Goal: Information Seeking & Learning: Learn about a topic

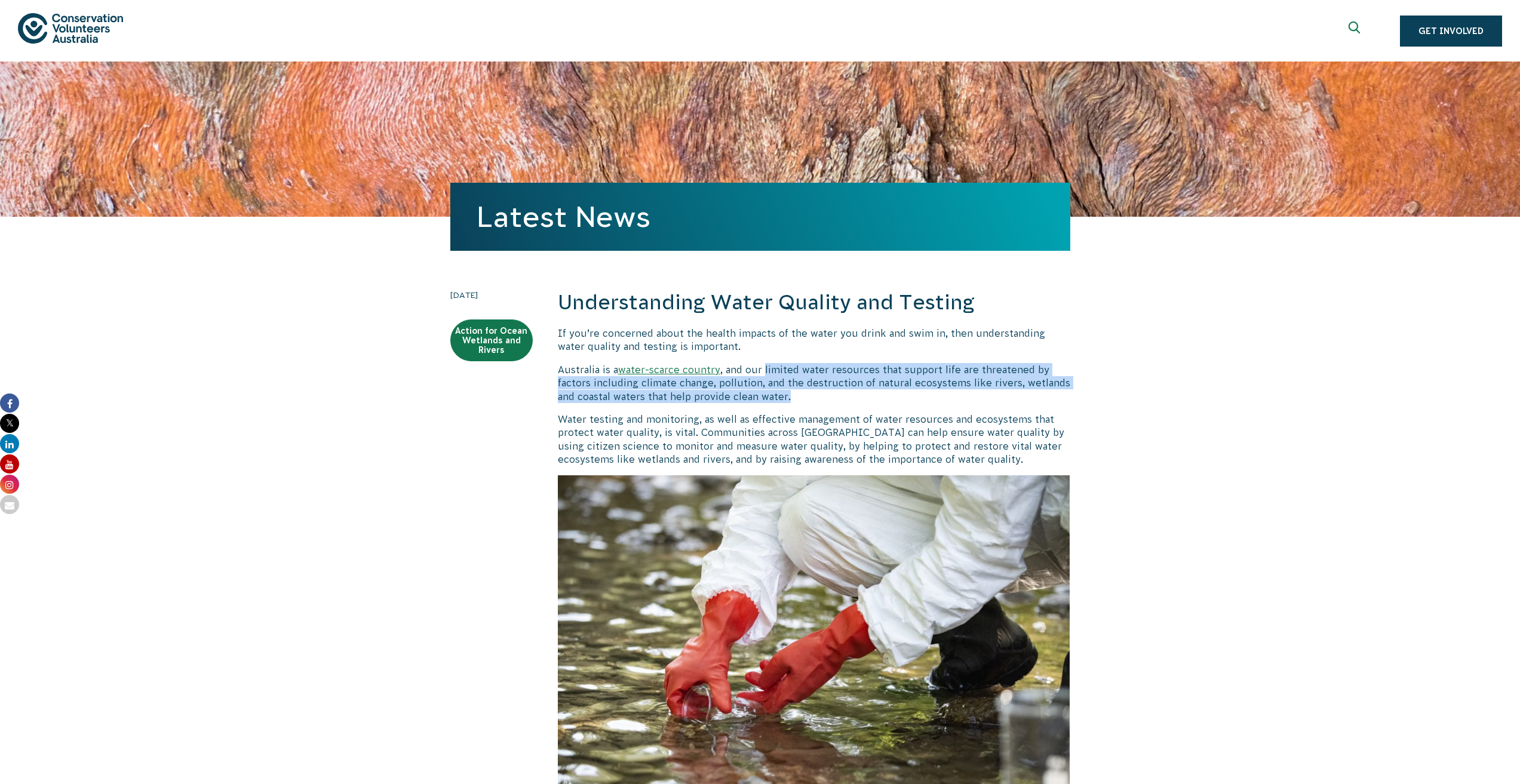
drag, startPoint x: 765, startPoint y: 357, endPoint x: 906, endPoint y: 392, distance: 145.3
click at [906, 392] on p "Australia is a water-scarce country , and our limited water resources that supp…" at bounding box center [813, 383] width 512 height 40
drag, startPoint x: 791, startPoint y: 364, endPoint x: 1051, endPoint y: 385, distance: 260.8
click at [1050, 384] on p "Australia is a water-scarce country , and our limited water resources that supp…" at bounding box center [813, 383] width 512 height 40
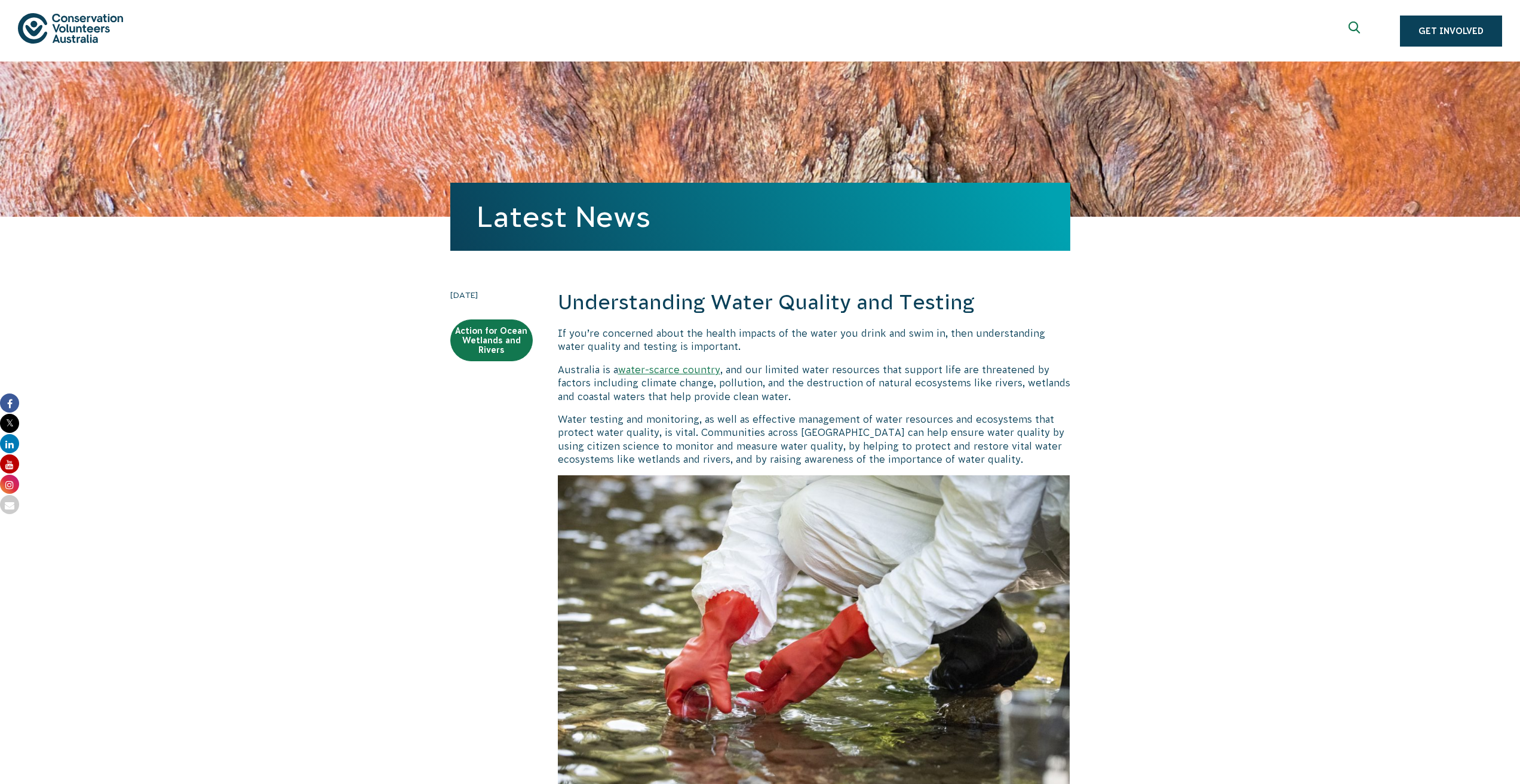
click at [922, 435] on p "Water testing and monitoring, as well as effective management of water resource…" at bounding box center [813, 439] width 512 height 54
drag, startPoint x: 1014, startPoint y: 322, endPoint x: 1039, endPoint y: 320, distance: 25.1
click at [1028, 366] on p "Australia is a water-scarce country , and our limited water resources that supp…" at bounding box center [813, 383] width 512 height 40
click at [1002, 378] on p "Australia is a water-scarce country , and our limited water resources that supp…" at bounding box center [813, 383] width 512 height 40
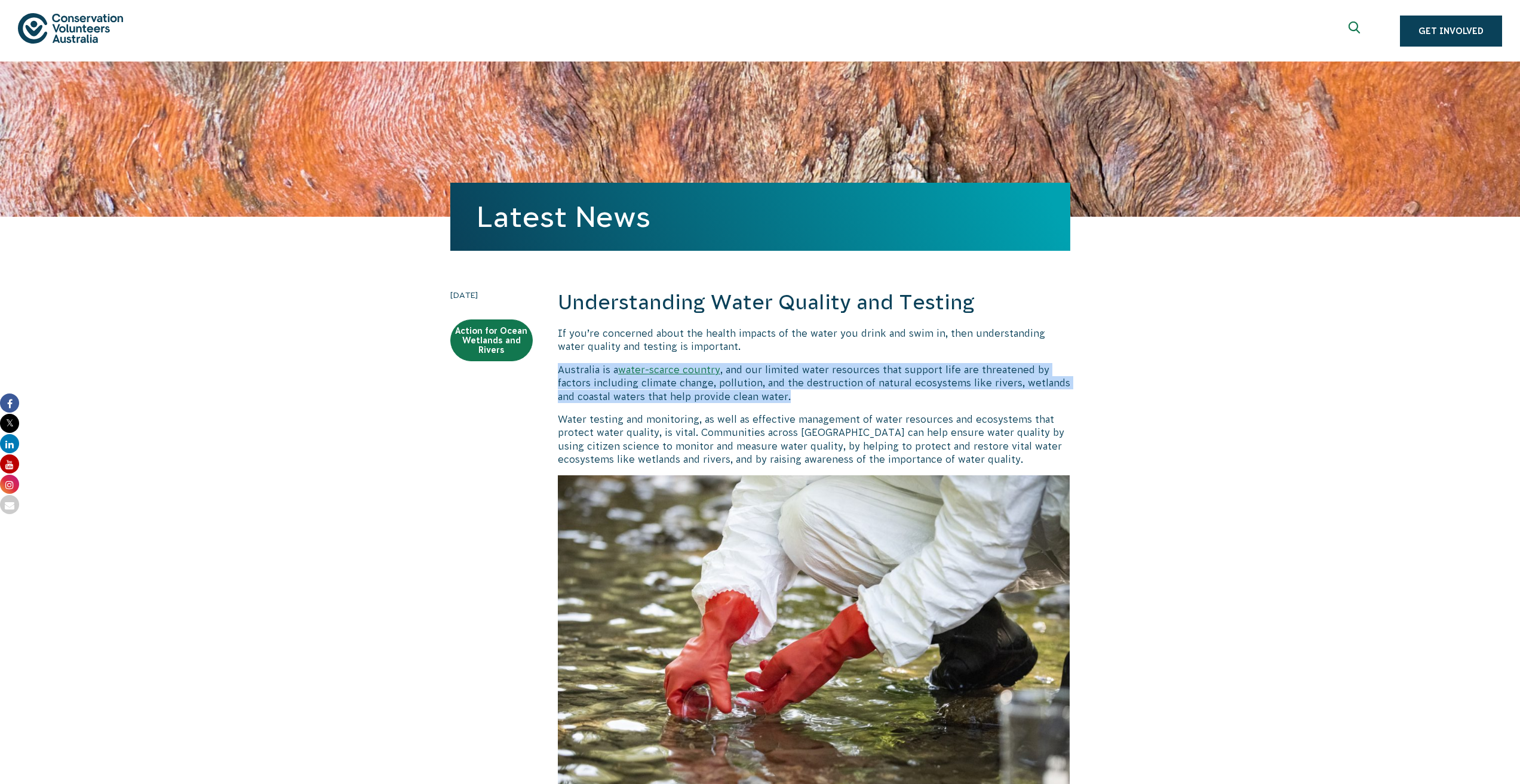
drag, startPoint x: 938, startPoint y: 350, endPoint x: 1078, endPoint y: 425, distance: 158.8
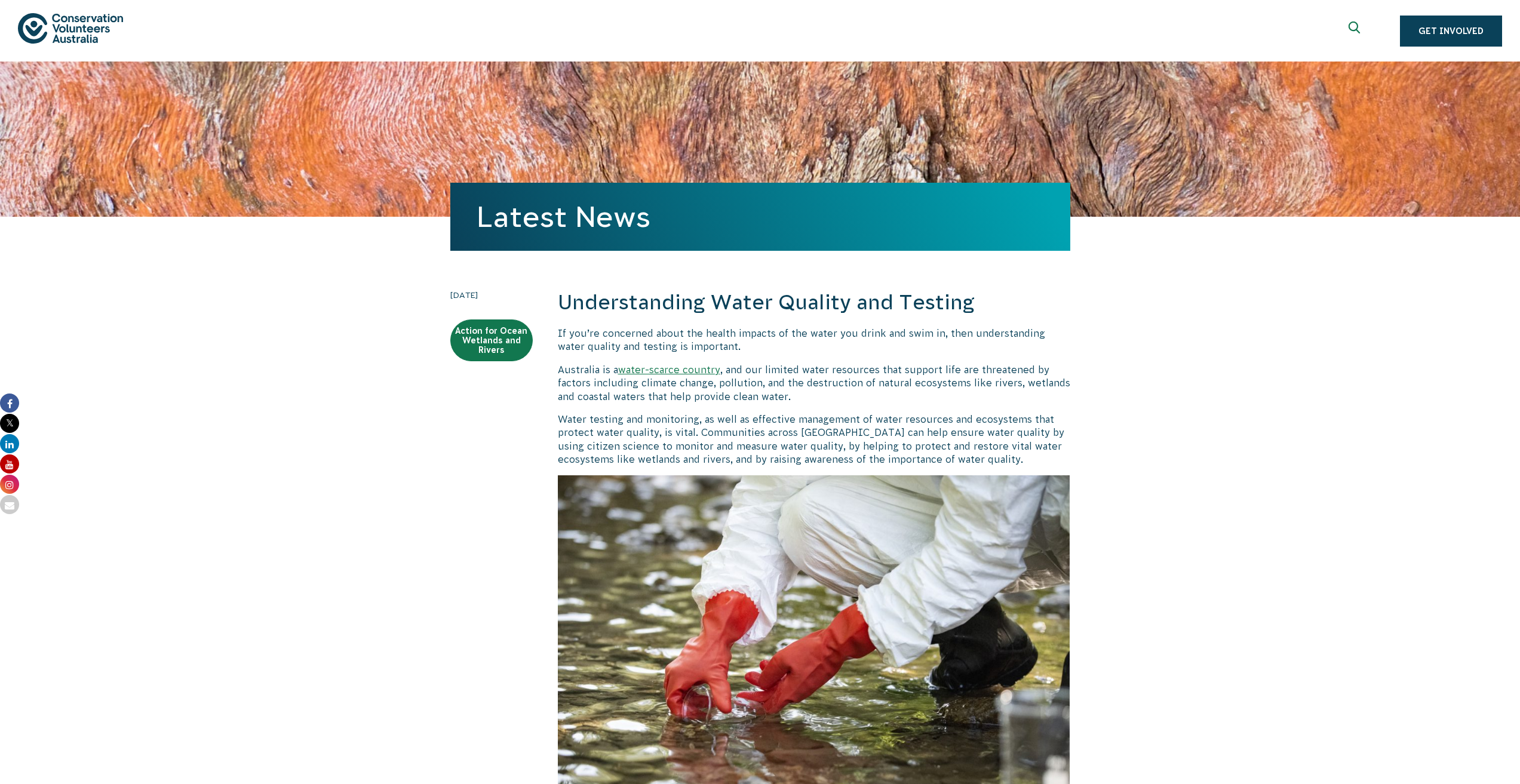
click at [859, 435] on p "Water testing and monitoring, as well as effective management of water resource…" at bounding box center [813, 439] width 512 height 54
drag, startPoint x: 769, startPoint y: 416, endPoint x: 1049, endPoint y: 454, distance: 282.6
click at [1037, 449] on p "Water testing and monitoring, as well as effective management of water resource…" at bounding box center [813, 439] width 512 height 54
drag, startPoint x: 1049, startPoint y: 454, endPoint x: 967, endPoint y: 466, distance: 82.9
click at [1041, 456] on p "Water testing and monitoring, as well as effective management of water resource…" at bounding box center [813, 439] width 512 height 54
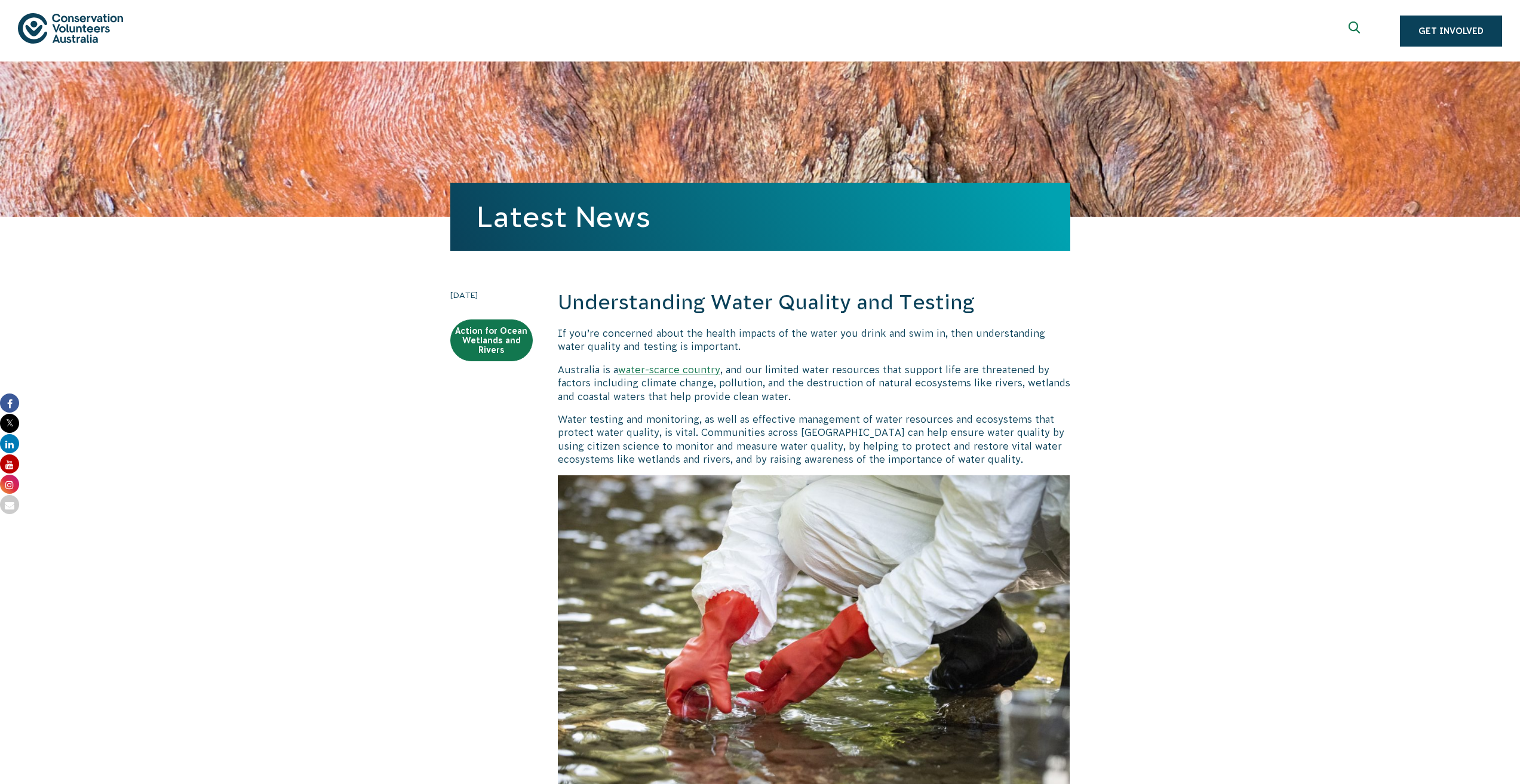
click at [967, 466] on p "Water testing and monitoring, as well as effective management of water resource…" at bounding box center [813, 439] width 512 height 54
click at [1021, 428] on p "Water testing and monitoring, as well as effective management of water resource…" at bounding box center [813, 439] width 512 height 54
drag, startPoint x: 1056, startPoint y: 434, endPoint x: 1023, endPoint y: 457, distance: 40.2
click at [1054, 438] on p "Water testing and monitoring, as well as effective management of water resource…" at bounding box center [813, 439] width 512 height 54
drag, startPoint x: 1023, startPoint y: 457, endPoint x: 906, endPoint y: 452, distance: 117.1
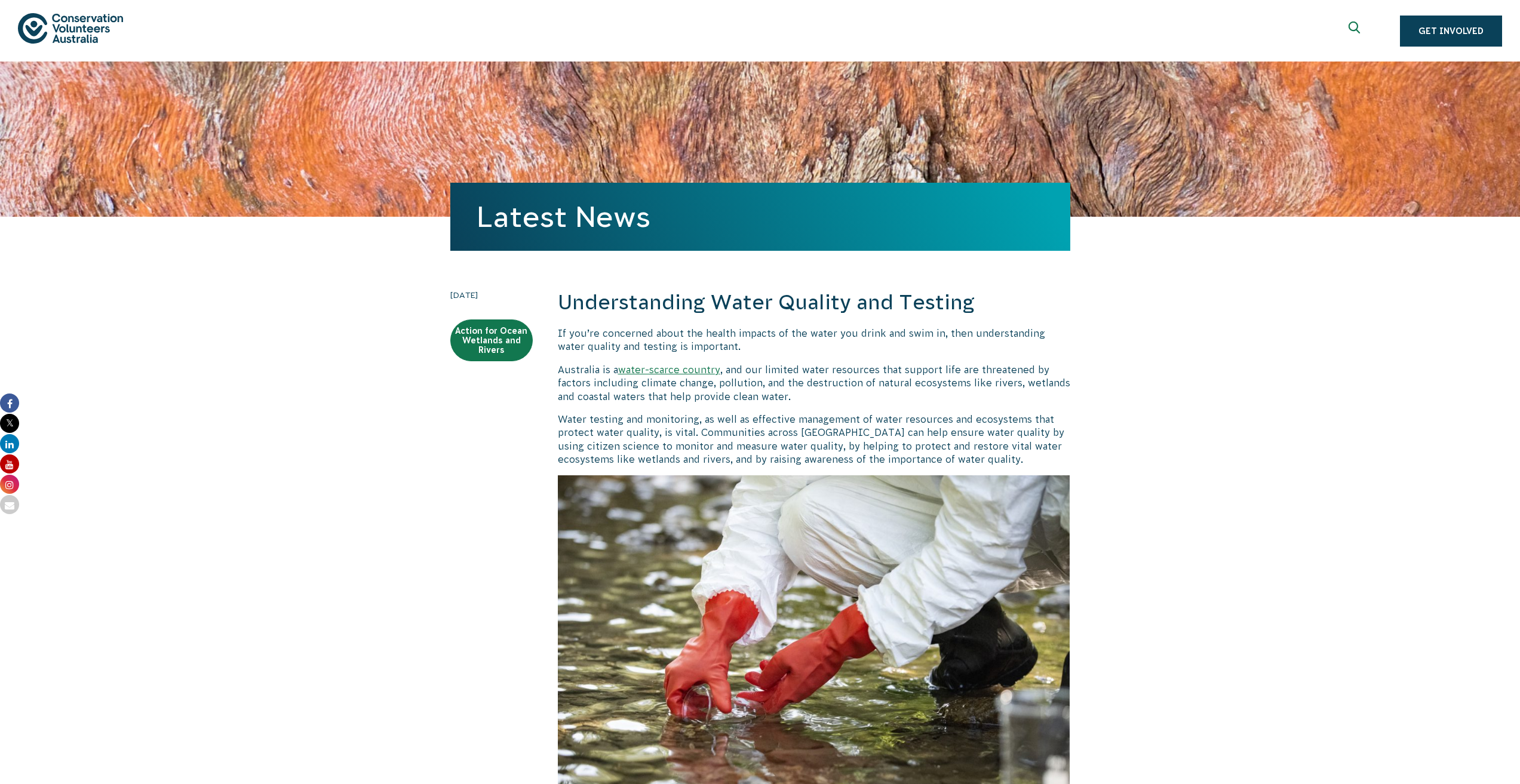
click at [1022, 457] on p "Water testing and monitoring, as well as effective management of water resource…" at bounding box center [813, 439] width 512 height 54
drag, startPoint x: 906, startPoint y: 452, endPoint x: 1050, endPoint y: 468, distance: 144.9
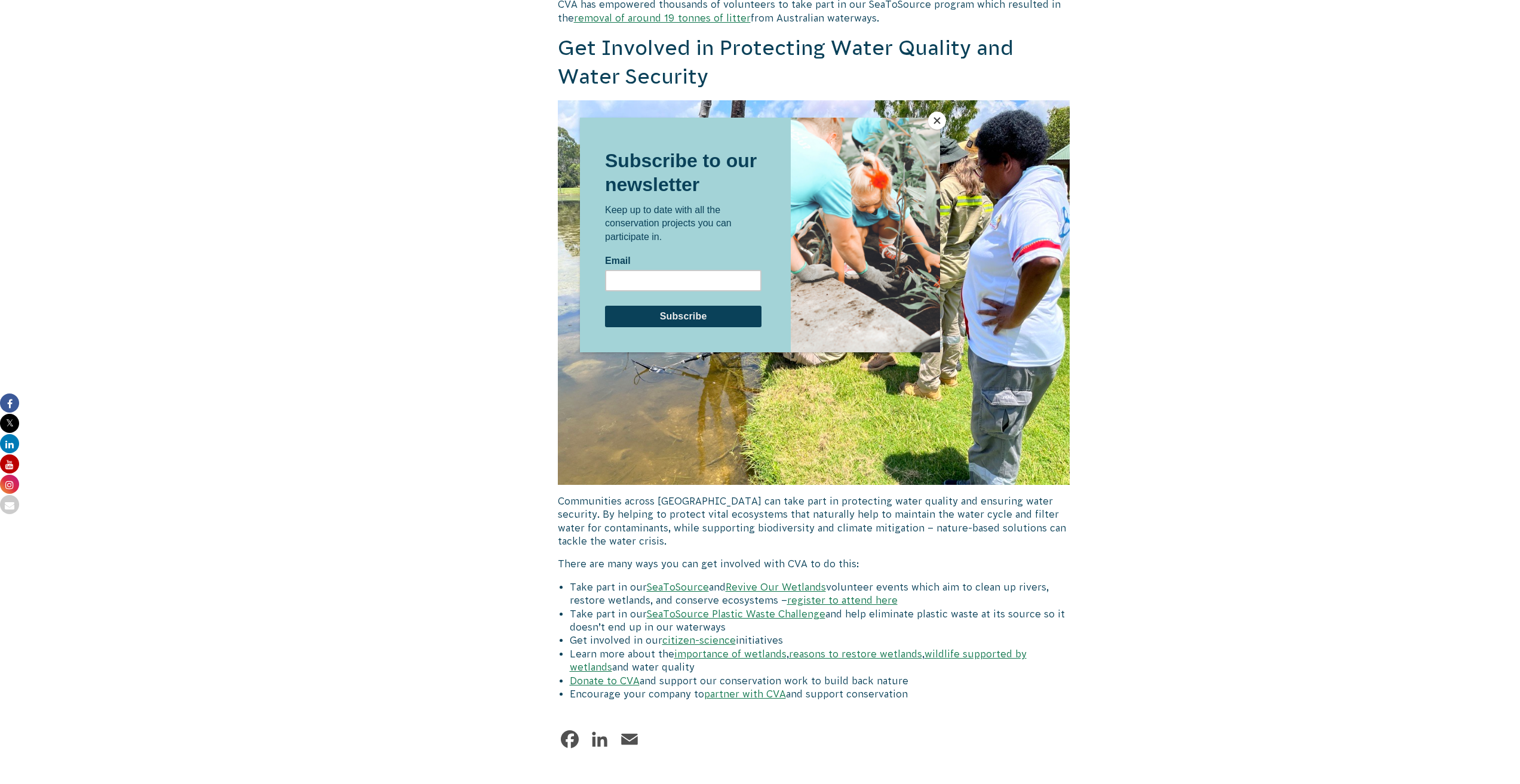
scroll to position [3947, 0]
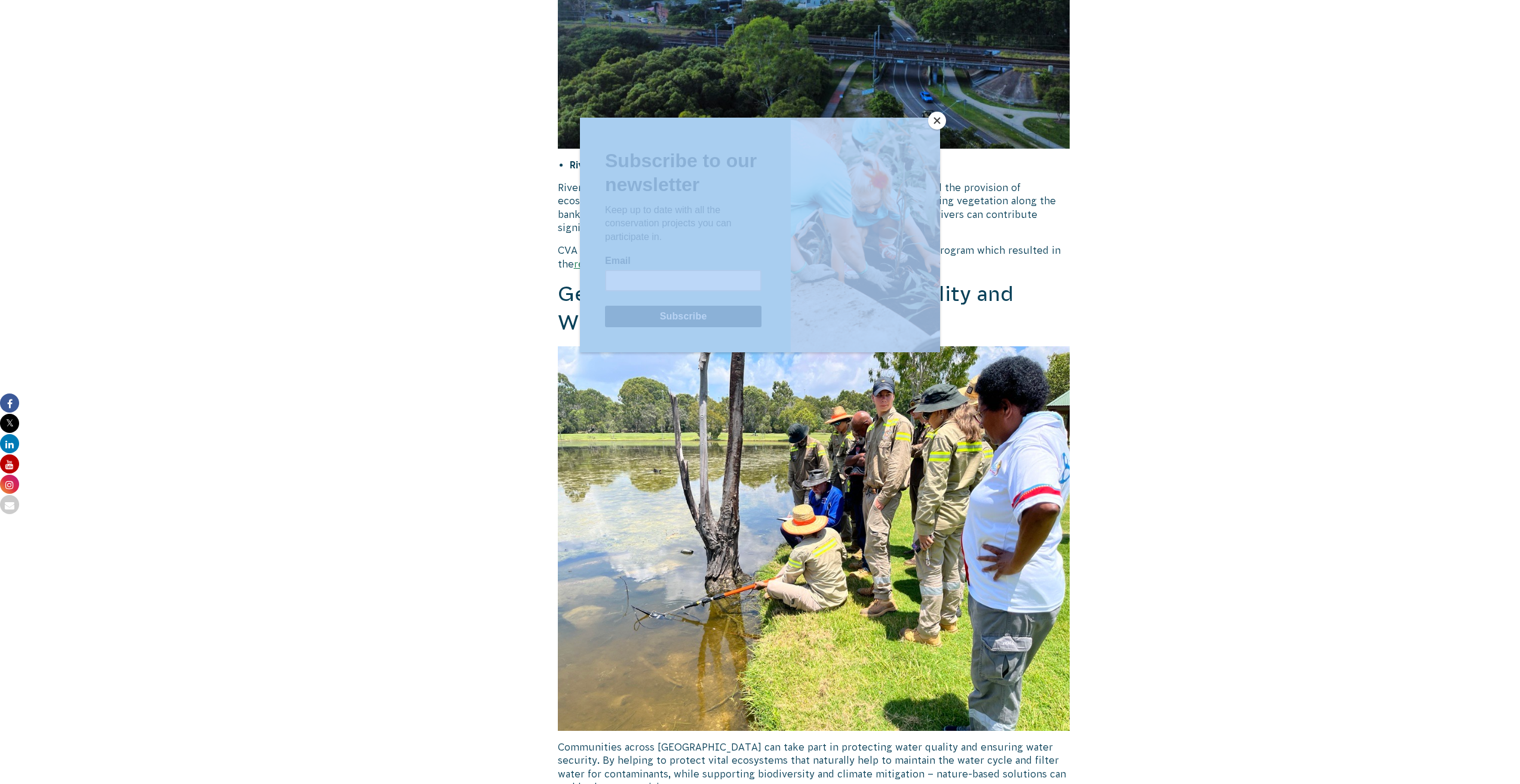
drag, startPoint x: 738, startPoint y: 624, endPoint x: 1161, endPoint y: 664, distance: 424.9
click at [1157, 667] on div at bounding box center [760, 392] width 1520 height 784
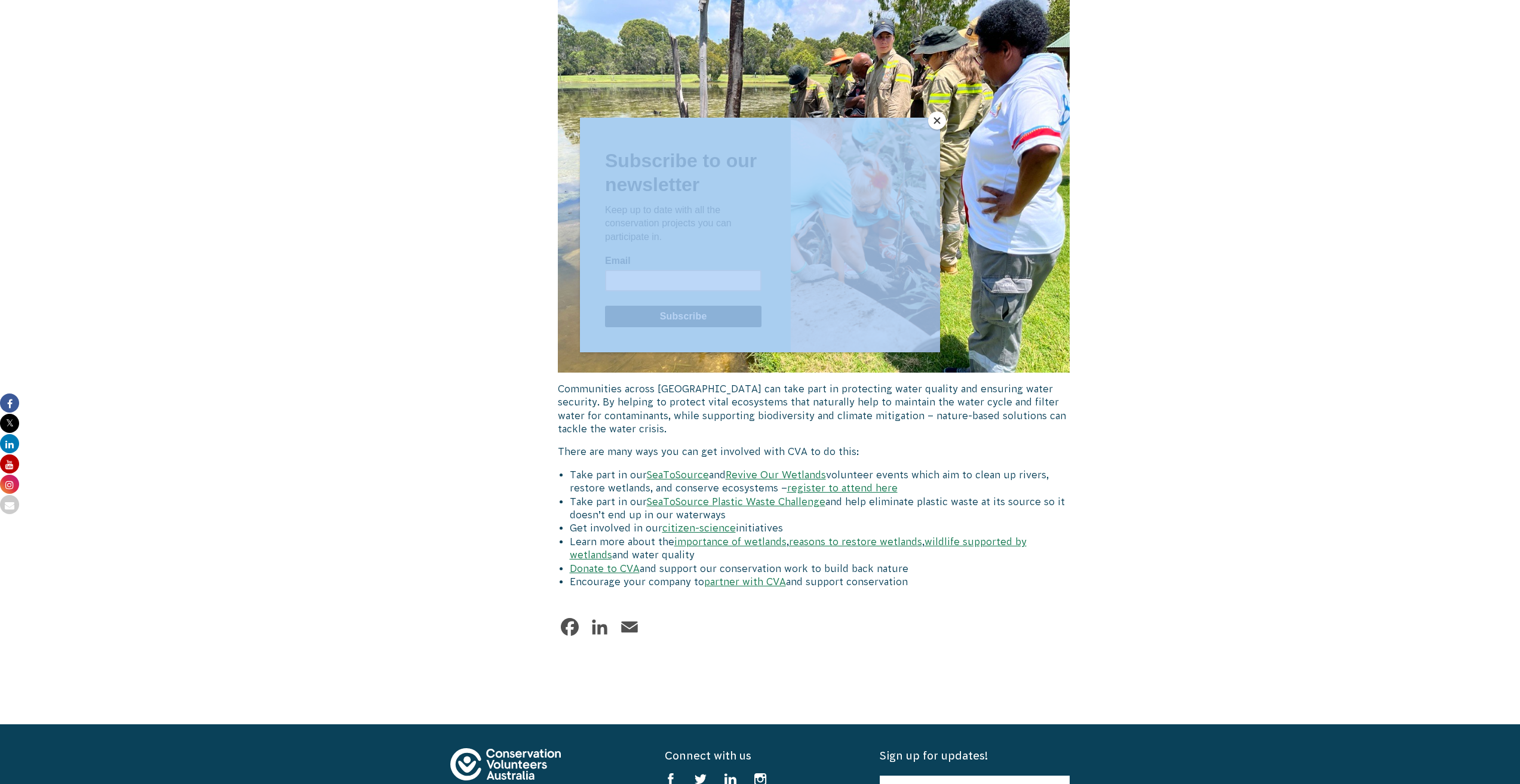
click at [880, 376] on div at bounding box center [760, 433] width 360 height 630
drag, startPoint x: 763, startPoint y: 371, endPoint x: 1036, endPoint y: 392, distance: 273.8
